Goal: Task Accomplishment & Management: Use online tool/utility

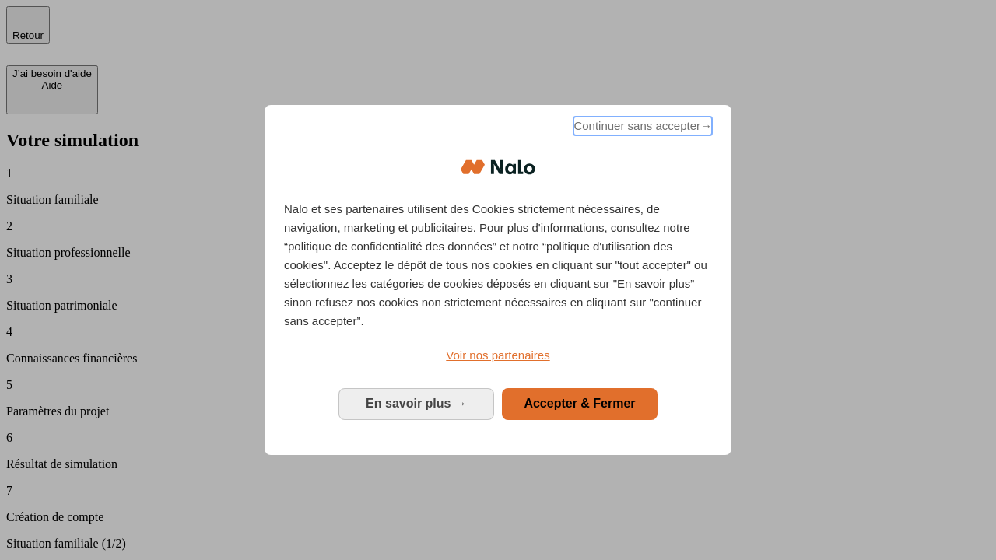
click at [641, 128] on span "Continuer sans accepter →" at bounding box center [643, 126] width 139 height 19
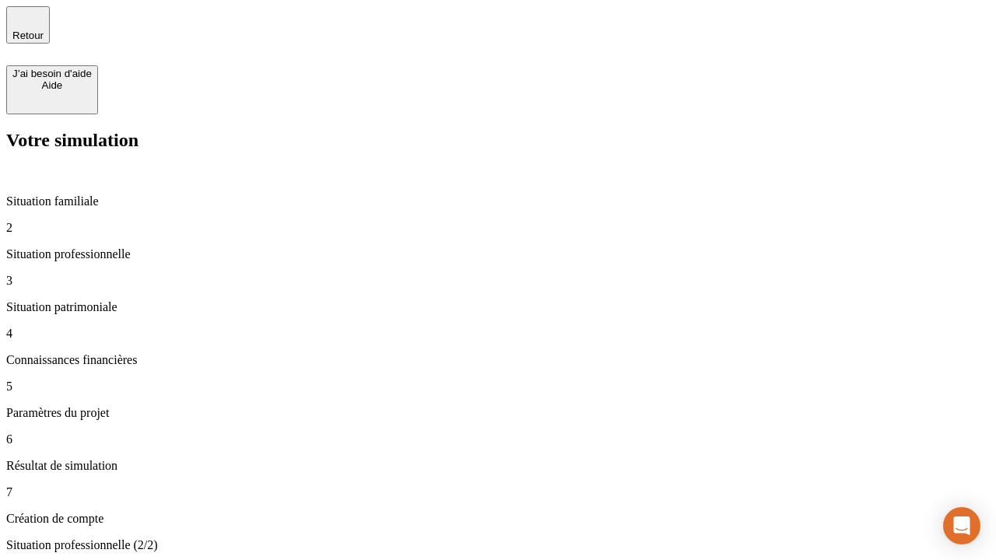
type input "30 000"
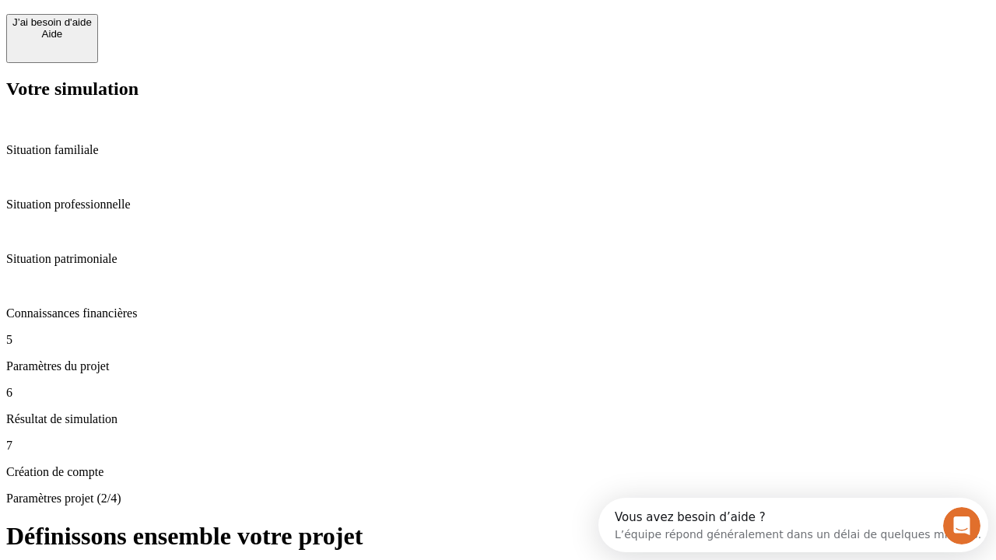
scroll to position [14, 0]
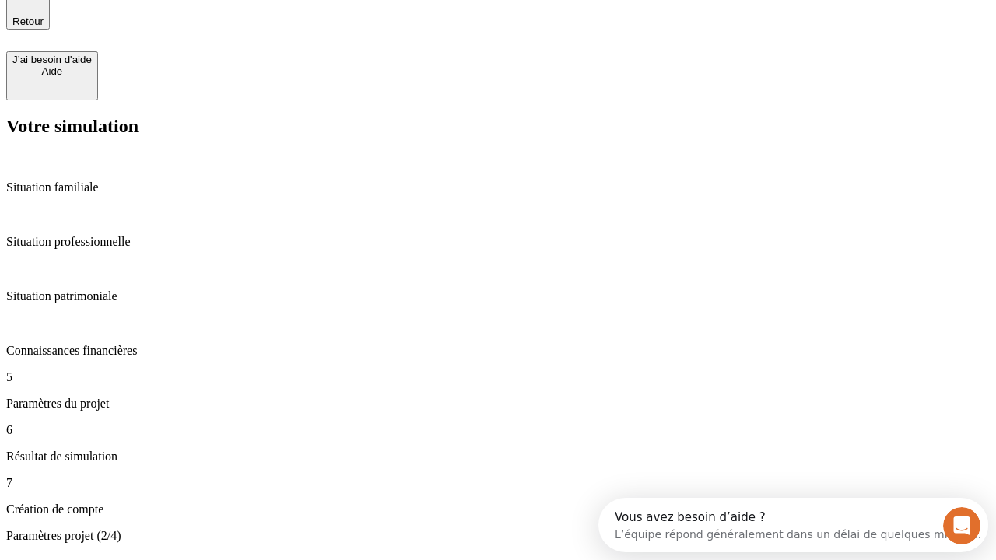
type input "25"
type input "64"
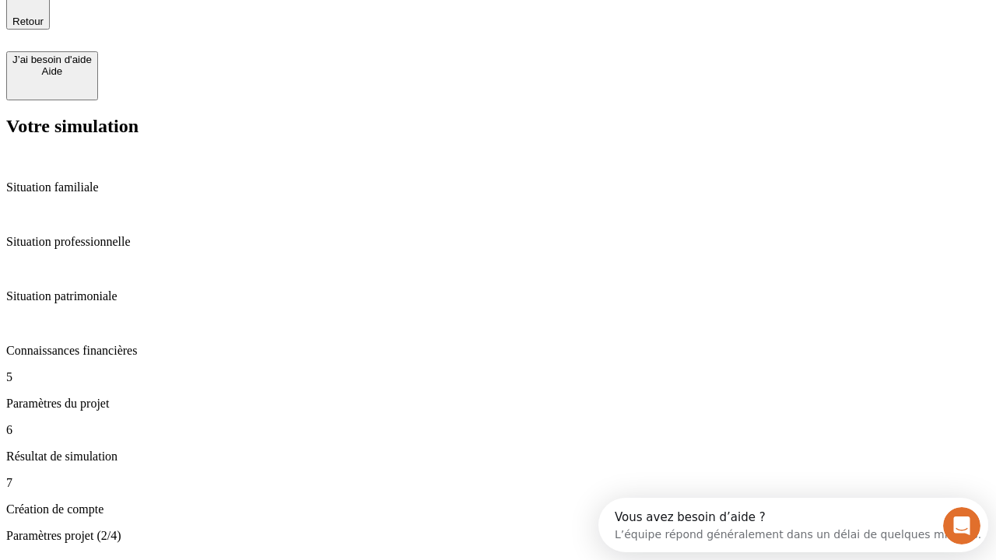
type input "1 000"
type input "640"
